Goal: Information Seeking & Learning: Learn about a topic

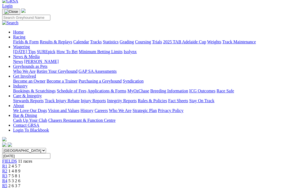
scroll to position [29, 0]
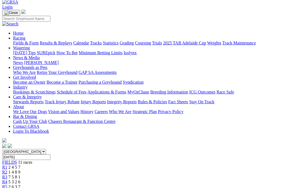
click at [142, 184] on div "R5 2 6 3 7" at bounding box center [147, 186] width 290 height 5
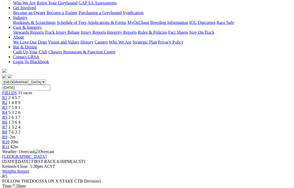
scroll to position [74, 0]
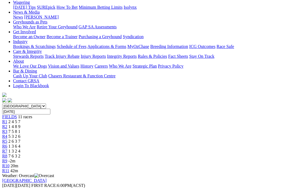
click at [7, 144] on link "R6" at bounding box center [4, 146] width 5 height 5
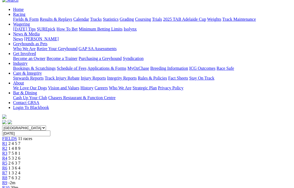
scroll to position [51, 0]
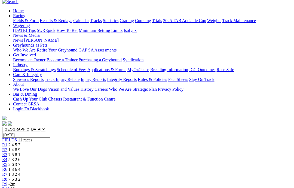
click at [7, 172] on link "R7" at bounding box center [4, 174] width 5 height 5
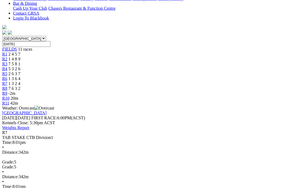
scroll to position [142, 0]
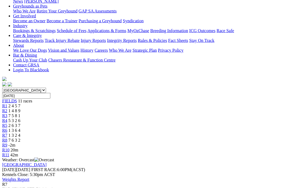
scroll to position [82, 0]
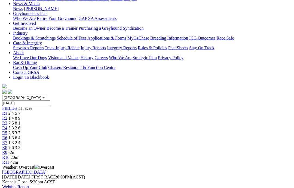
click at [20, 145] on span "7 6 3 2" at bounding box center [14, 147] width 12 height 5
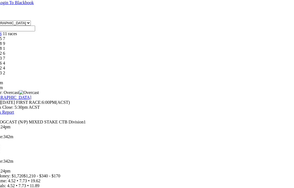
scroll to position [157, 0]
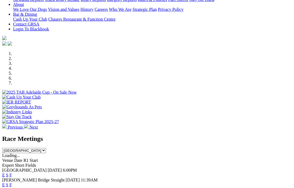
scroll to position [121, 0]
click at [12, 172] on link "F" at bounding box center [11, 174] width 2 height 5
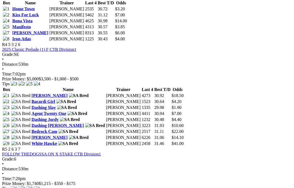
scroll to position [513, 0]
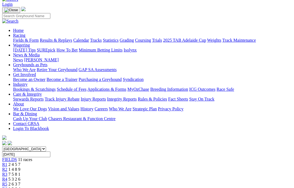
scroll to position [32, 0]
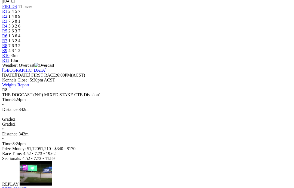
scroll to position [190, 0]
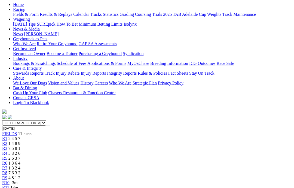
scroll to position [59, 0]
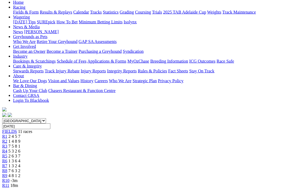
click at [7, 173] on span "R9" at bounding box center [4, 175] width 5 height 5
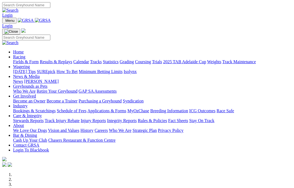
click at [151, 59] on link "Coursing" at bounding box center [143, 61] width 16 height 5
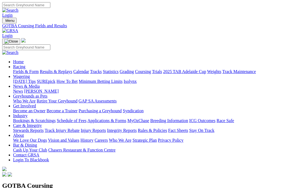
click at [23, 69] on link "Fields & Form" at bounding box center [26, 71] width 26 height 5
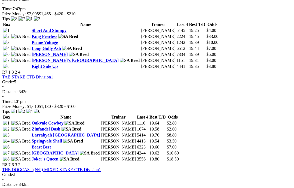
scroll to position [765, 0]
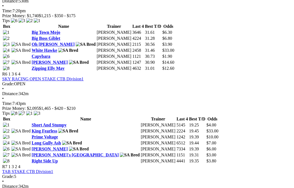
scroll to position [680, 0]
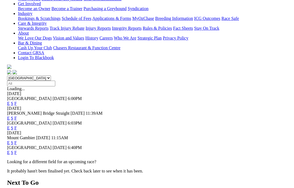
scroll to position [102, 0]
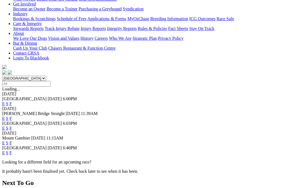
click at [12, 150] on link "F" at bounding box center [11, 152] width 2 height 5
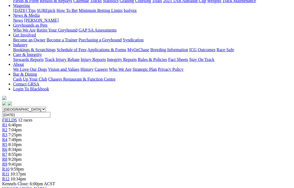
scroll to position [73, 0]
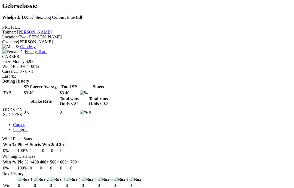
scroll to position [171, 2]
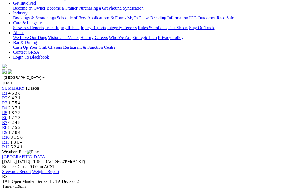
scroll to position [102, 0]
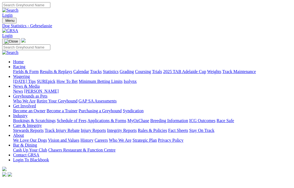
scroll to position [171, 3]
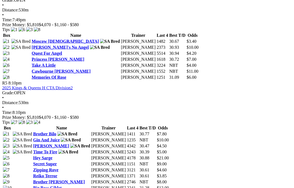
scroll to position [591, 0]
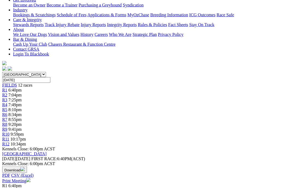
scroll to position [107, 0]
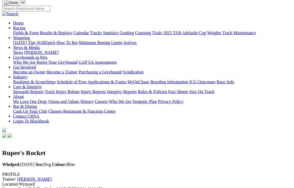
scroll to position [36, 0]
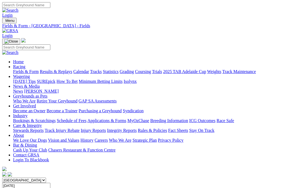
scroll to position [128, 0]
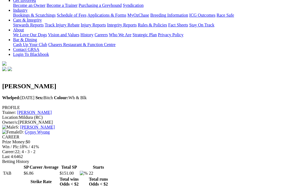
scroll to position [104, 0]
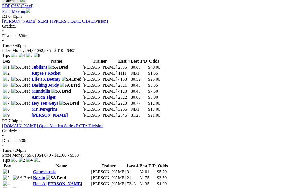
scroll to position [275, 0]
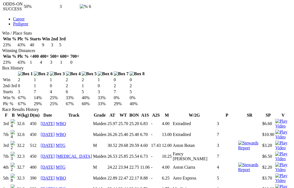
scroll to position [291, 0]
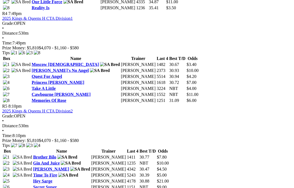
scroll to position [568, 0]
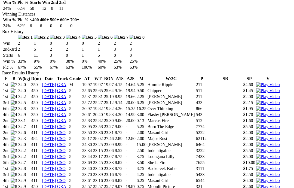
scroll to position [327, 0]
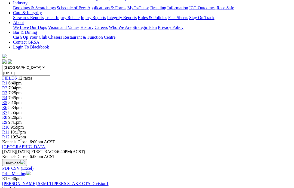
scroll to position [107, 0]
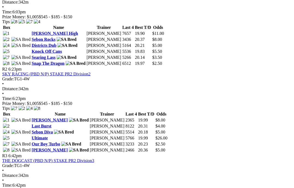
scroll to position [309, 0]
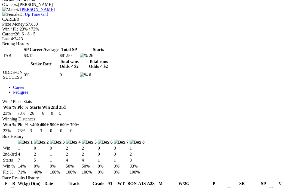
scroll to position [219, 0]
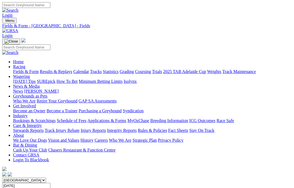
scroll to position [330, 0]
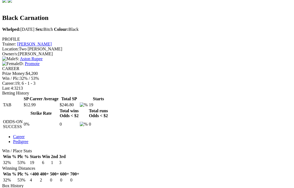
scroll to position [164, 0]
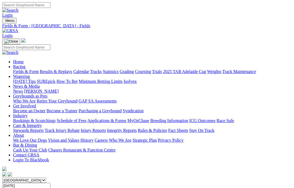
scroll to position [330, 0]
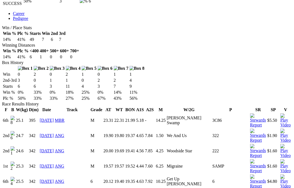
scroll to position [295, 2]
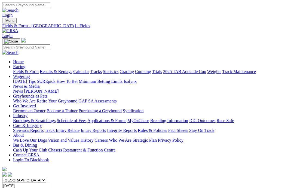
scroll to position [330, 0]
